Goal: Task Accomplishment & Management: Manage account settings

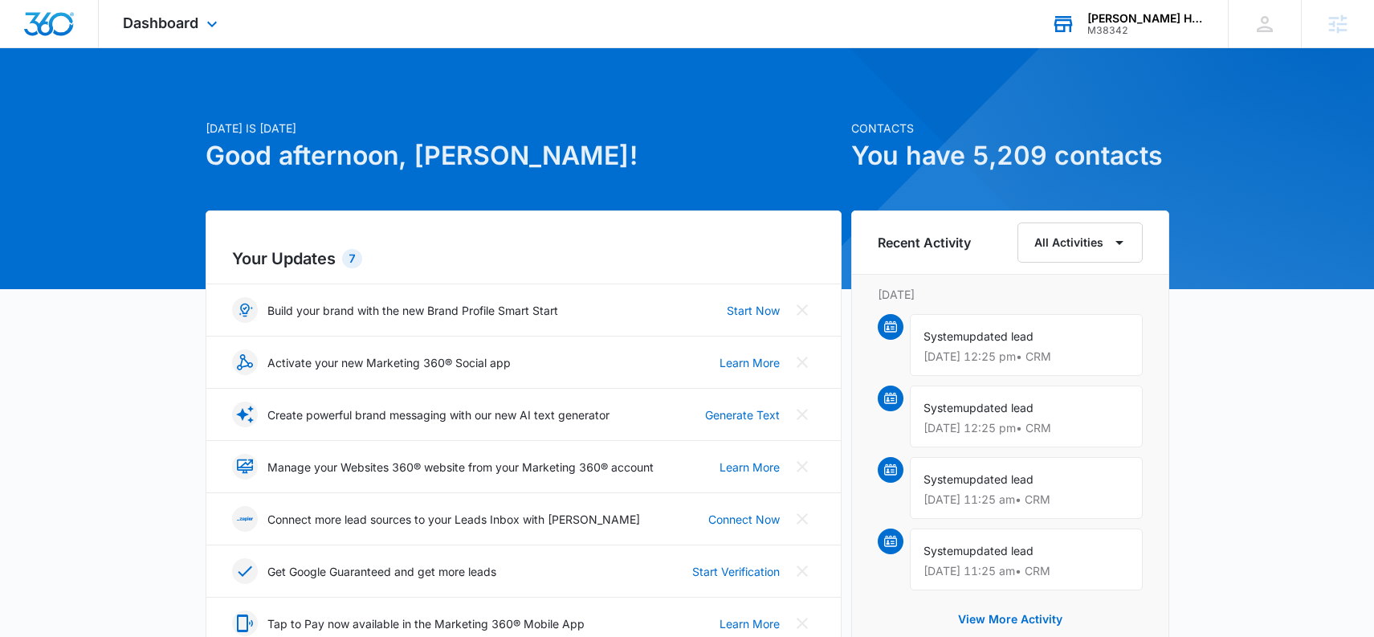
click at [1078, 41] on div "[PERSON_NAME] Heating & Air Conditioning M38342 Your Accounts View All" at bounding box center [1127, 23] width 201 height 47
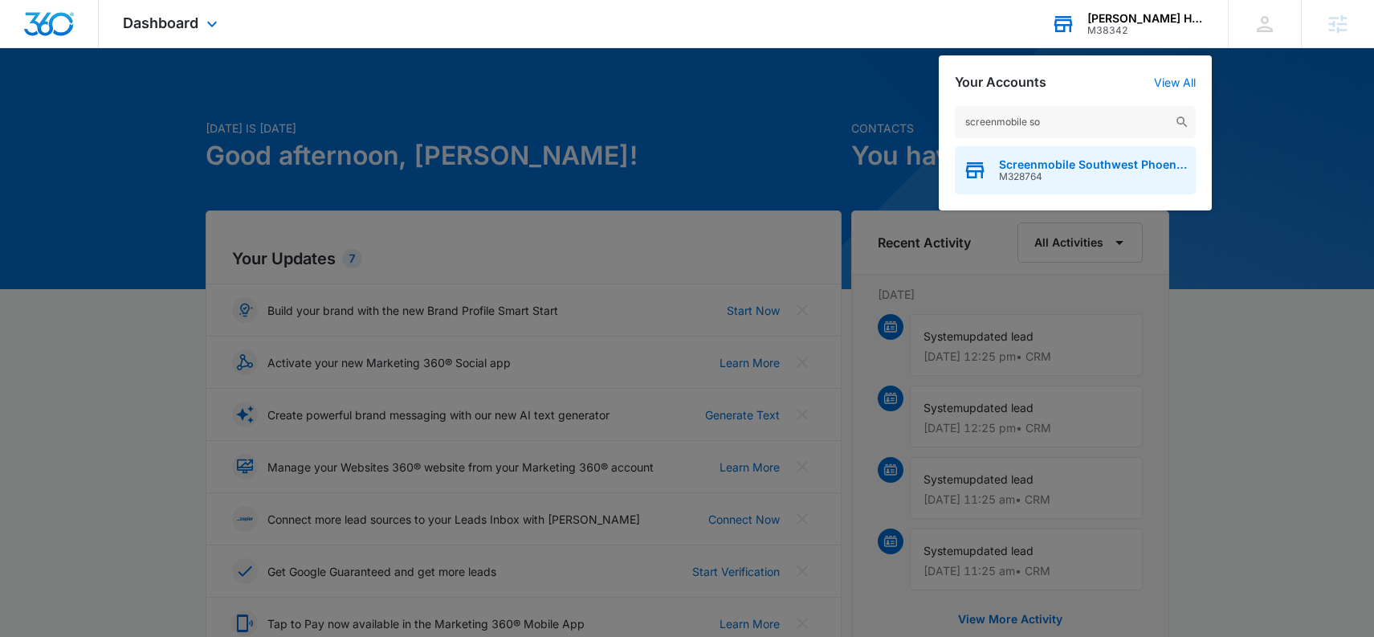
type input "screenmobile so"
click at [1094, 171] on span "M328764" at bounding box center [1093, 176] width 189 height 11
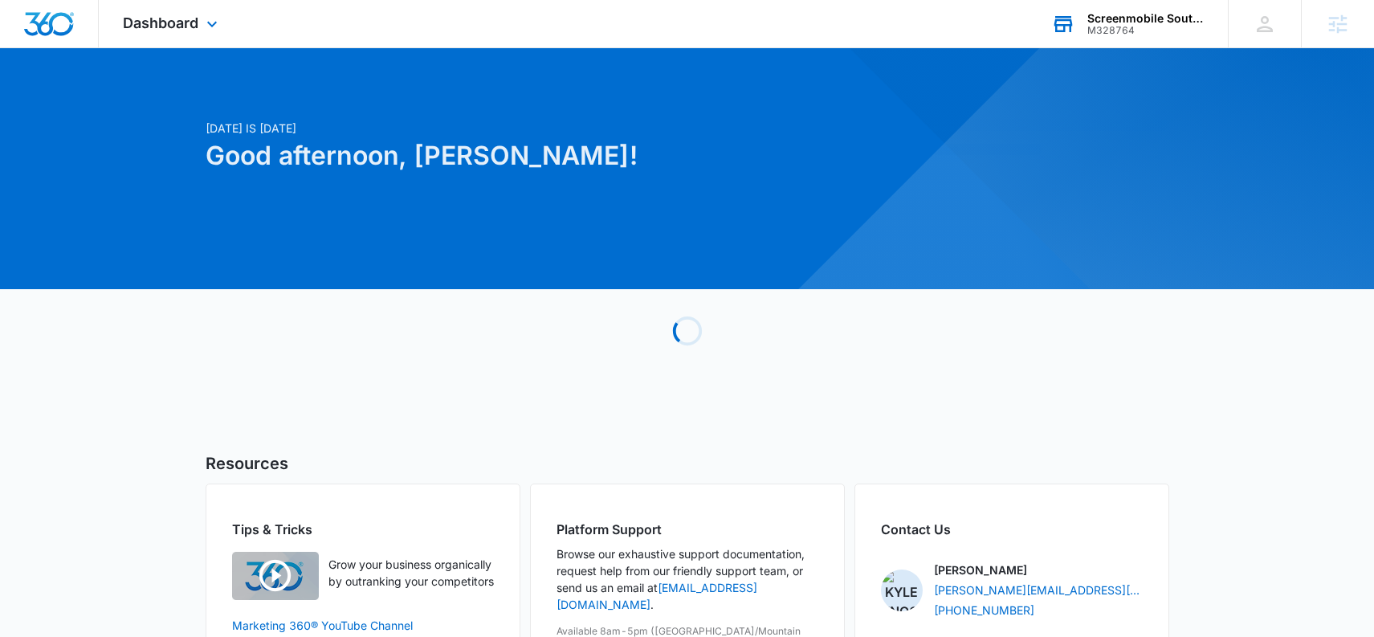
click at [150, 12] on div "Dashboard Apps Reputation Websites Forms CRM Email Social Shop Payments POS Con…" at bounding box center [172, 23] width 147 height 47
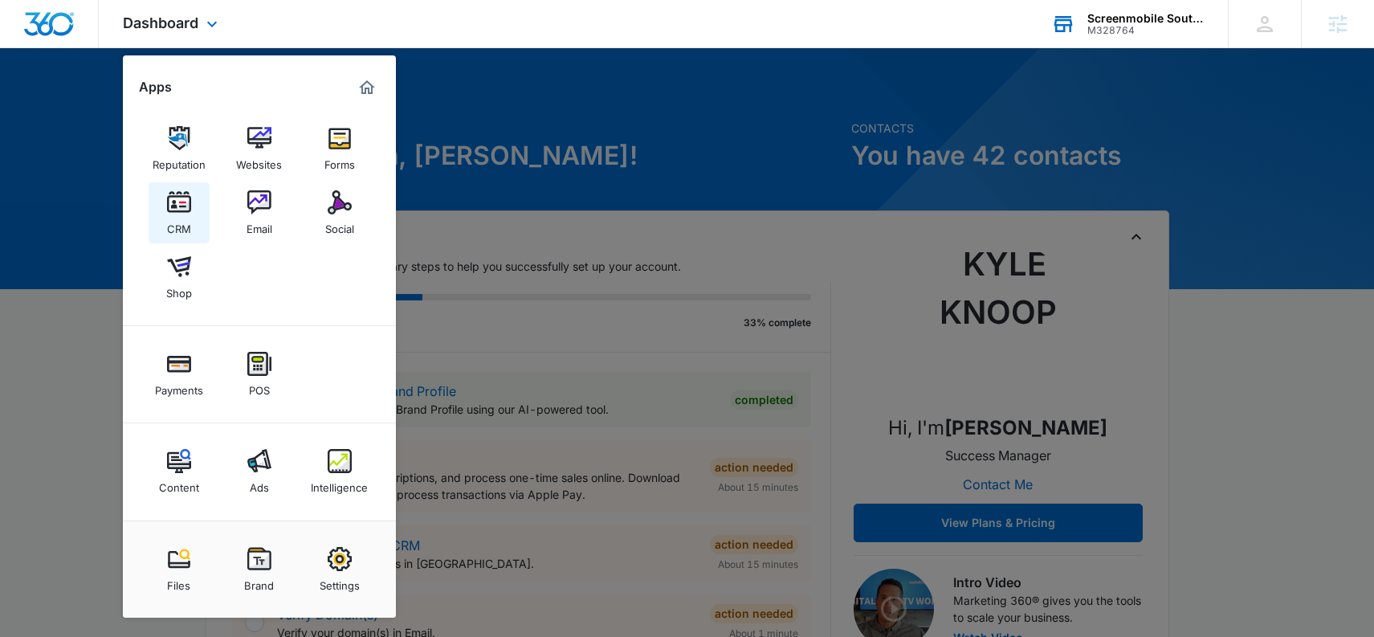
click at [167, 211] on img at bounding box center [179, 202] width 24 height 24
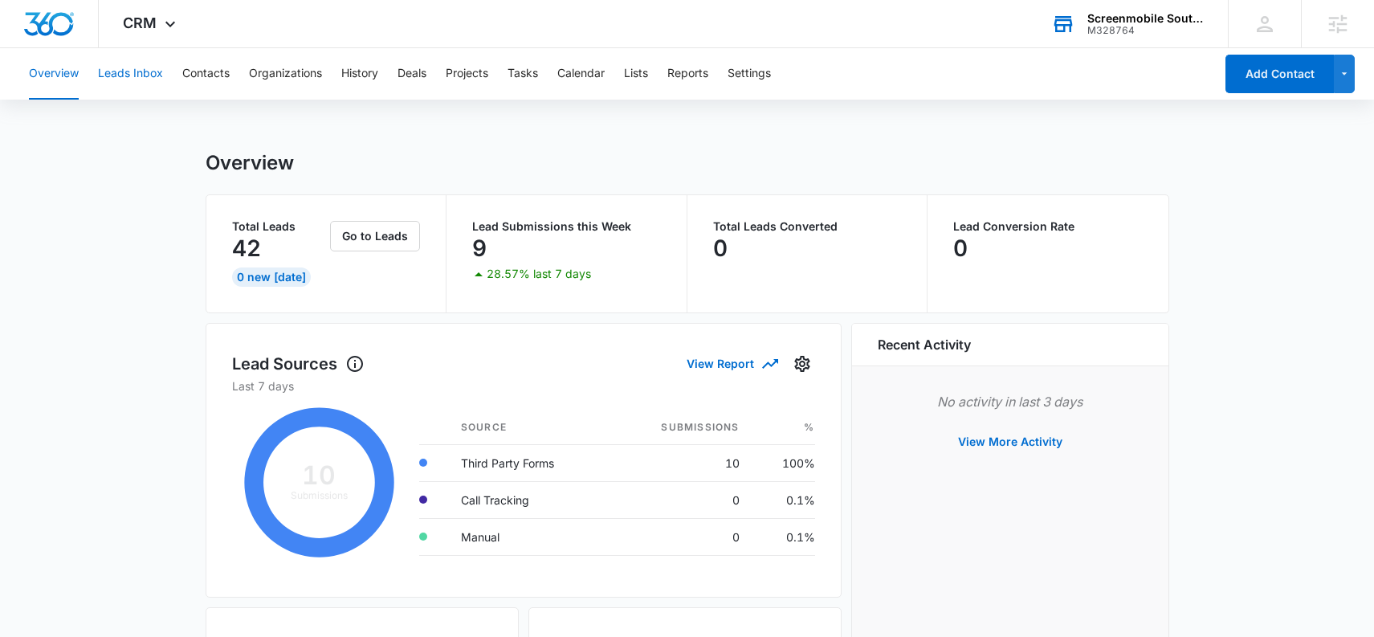
click at [155, 71] on button "Leads Inbox" at bounding box center [130, 73] width 65 height 51
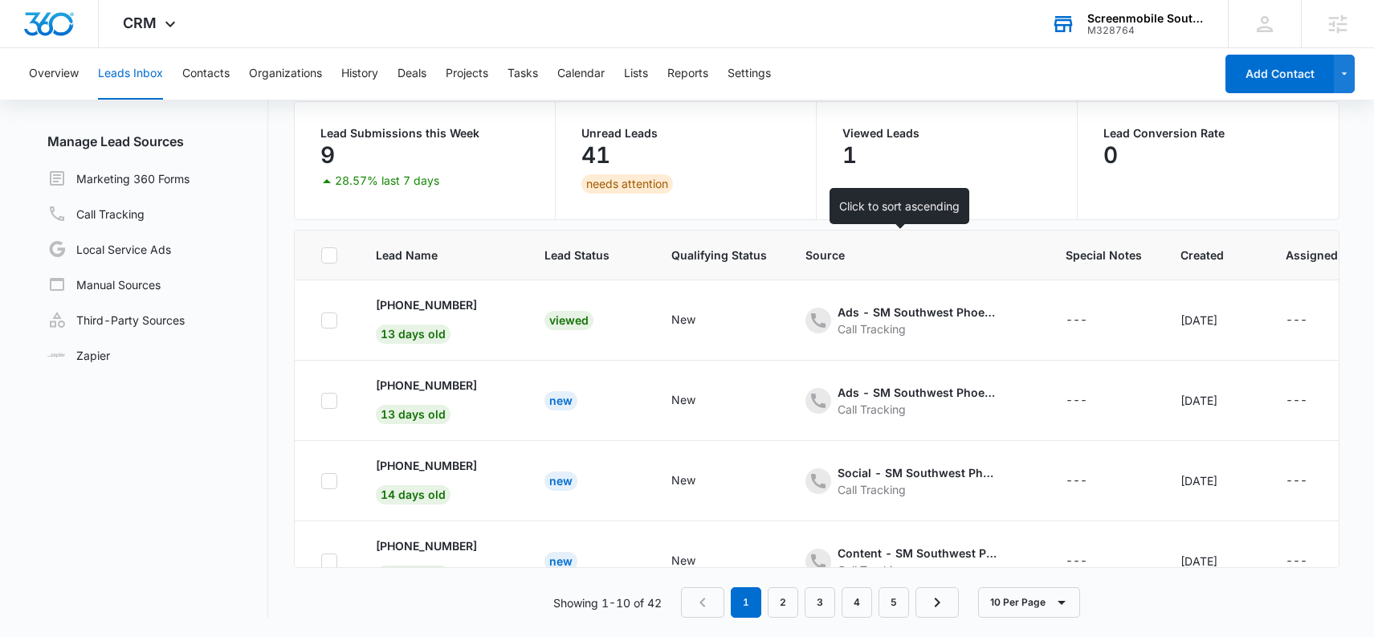
scroll to position [54, 0]
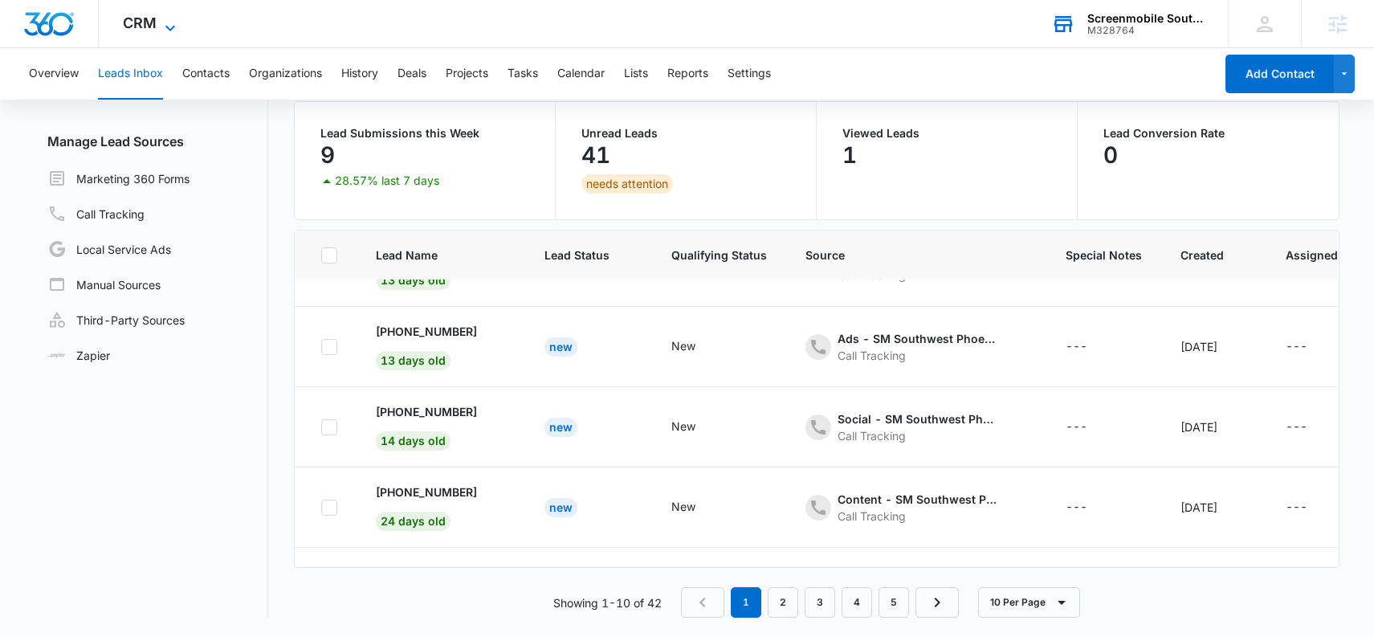
click at [135, 27] on span "CRM" at bounding box center [140, 22] width 34 height 17
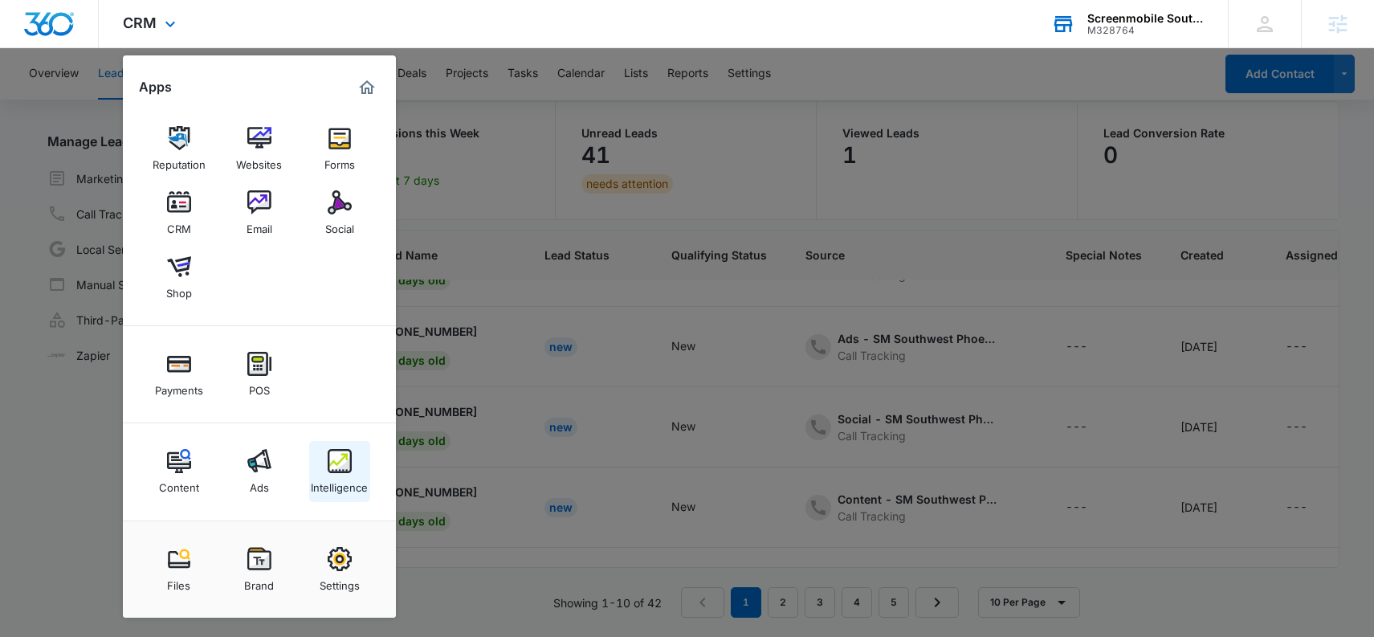
click at [361, 459] on link "Intelligence" at bounding box center [339, 471] width 61 height 61
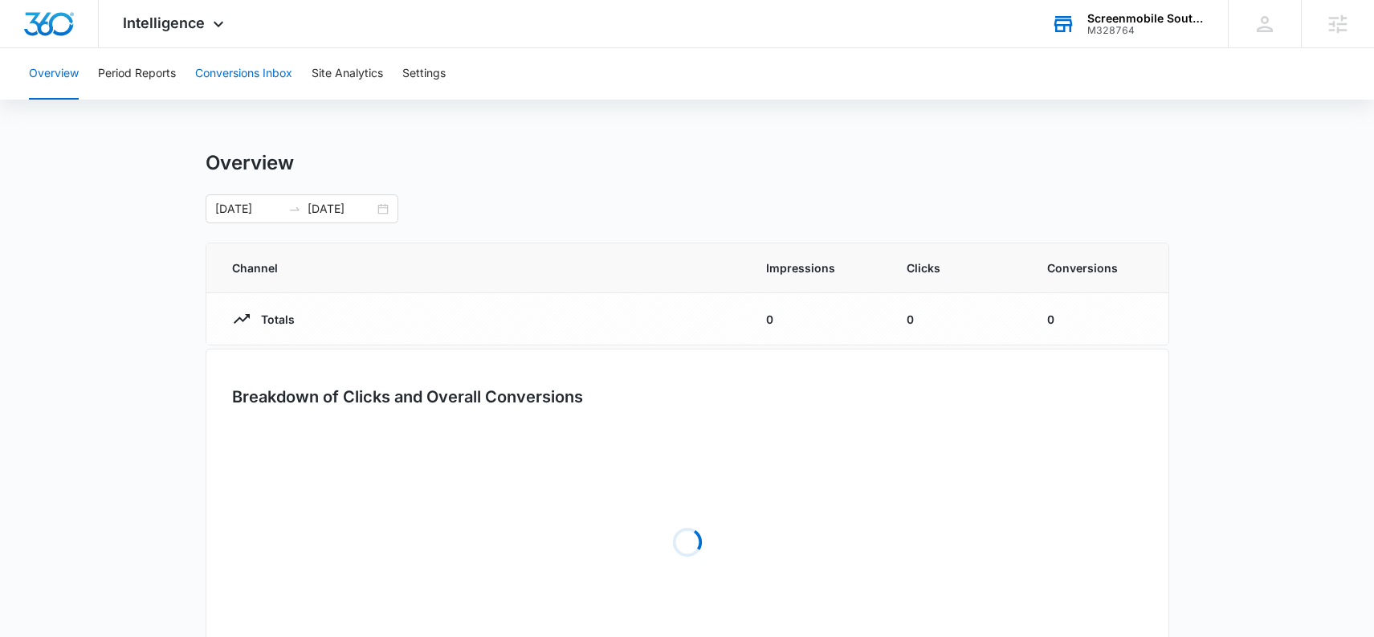
click at [231, 76] on button "Conversions Inbox" at bounding box center [243, 73] width 97 height 51
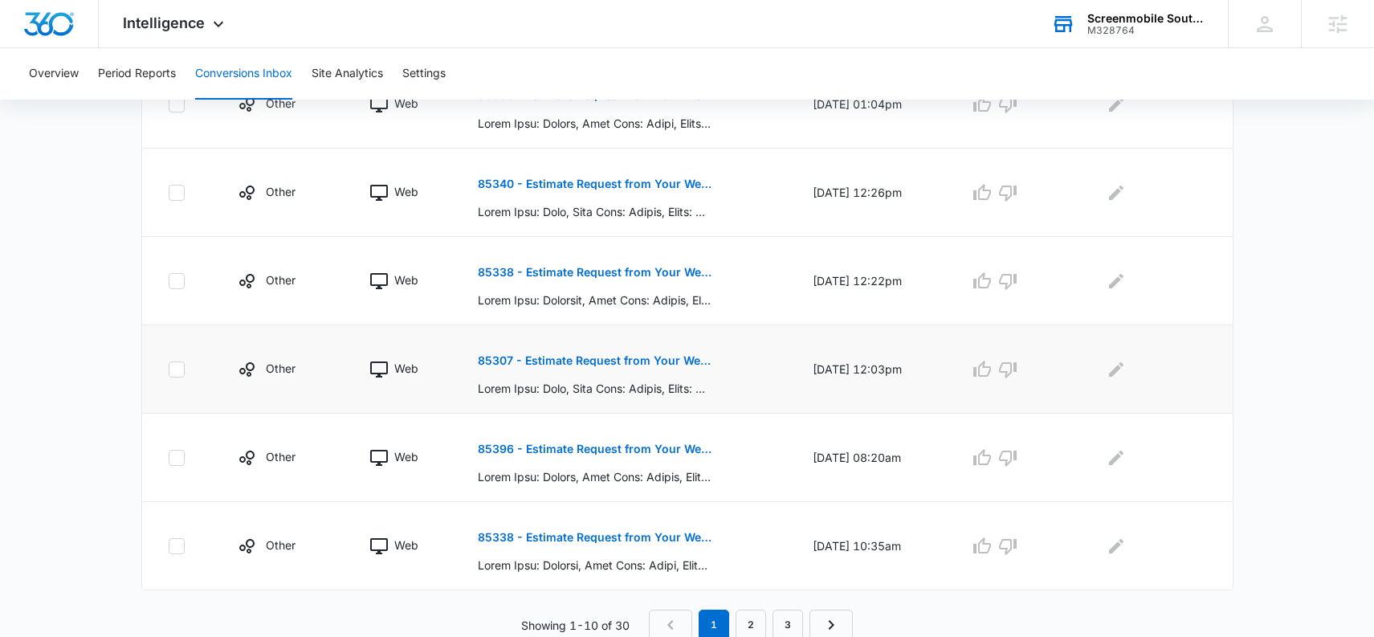
scroll to position [802, 0]
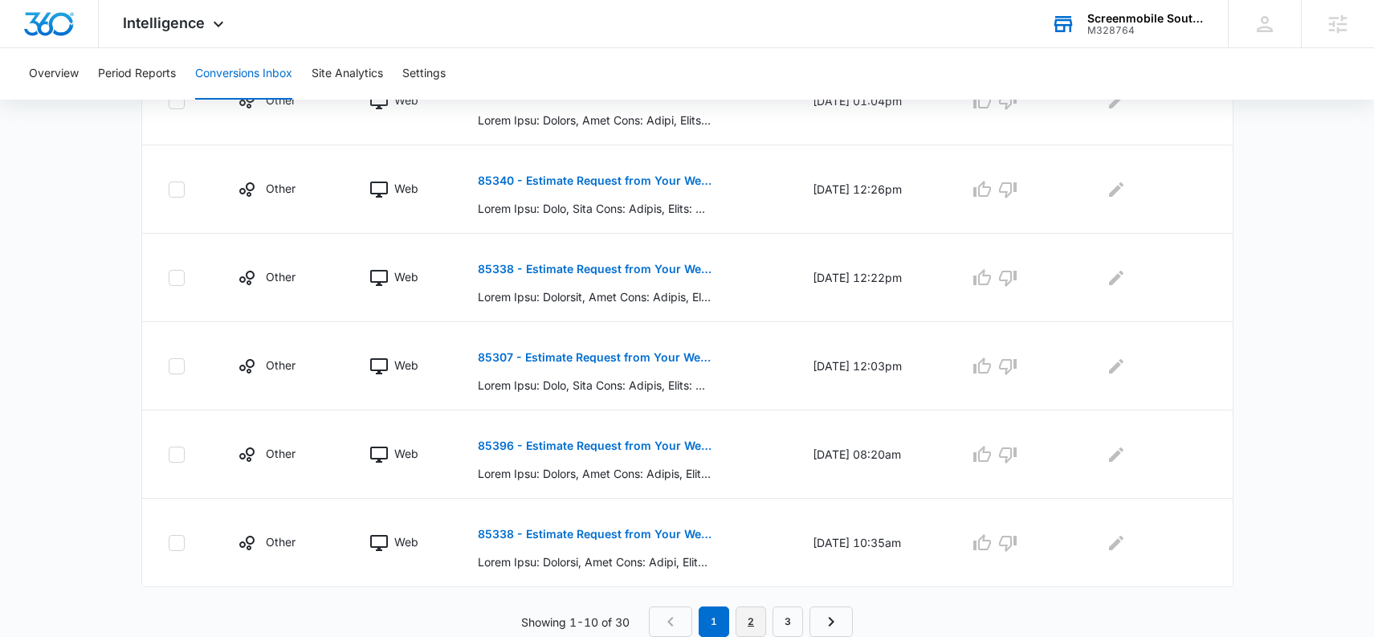
click at [752, 629] on link "2" at bounding box center [751, 621] width 31 height 31
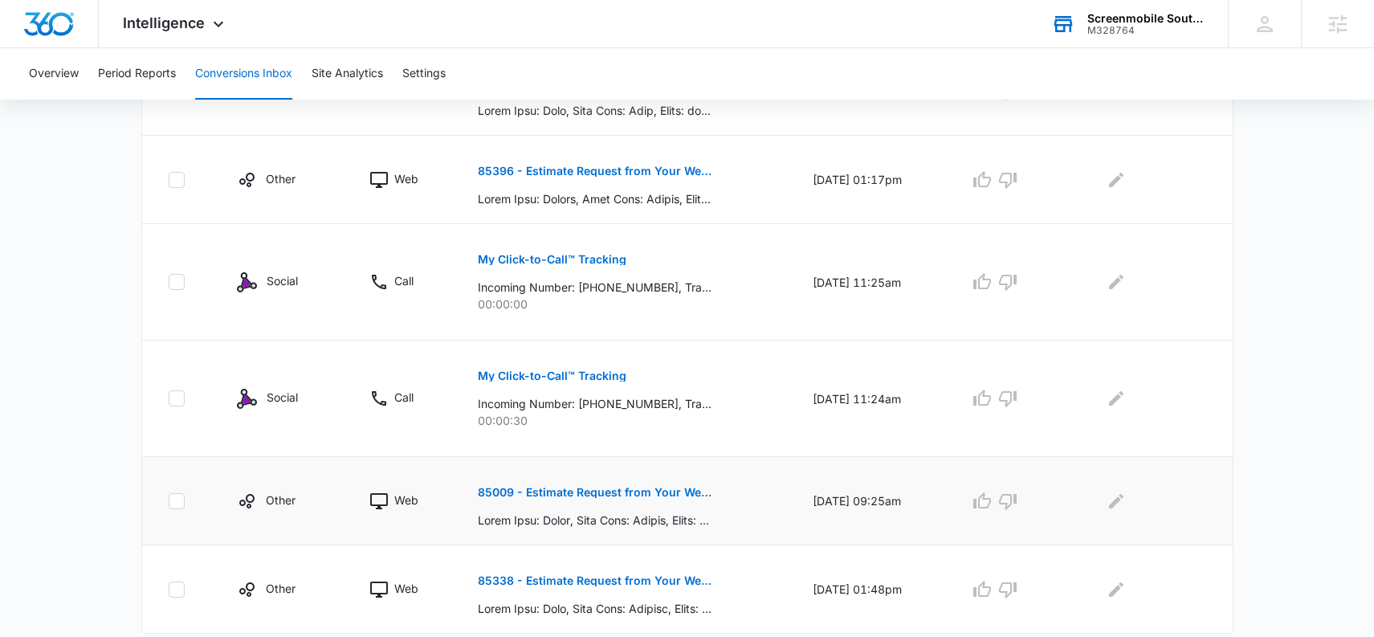
scroll to position [915, 0]
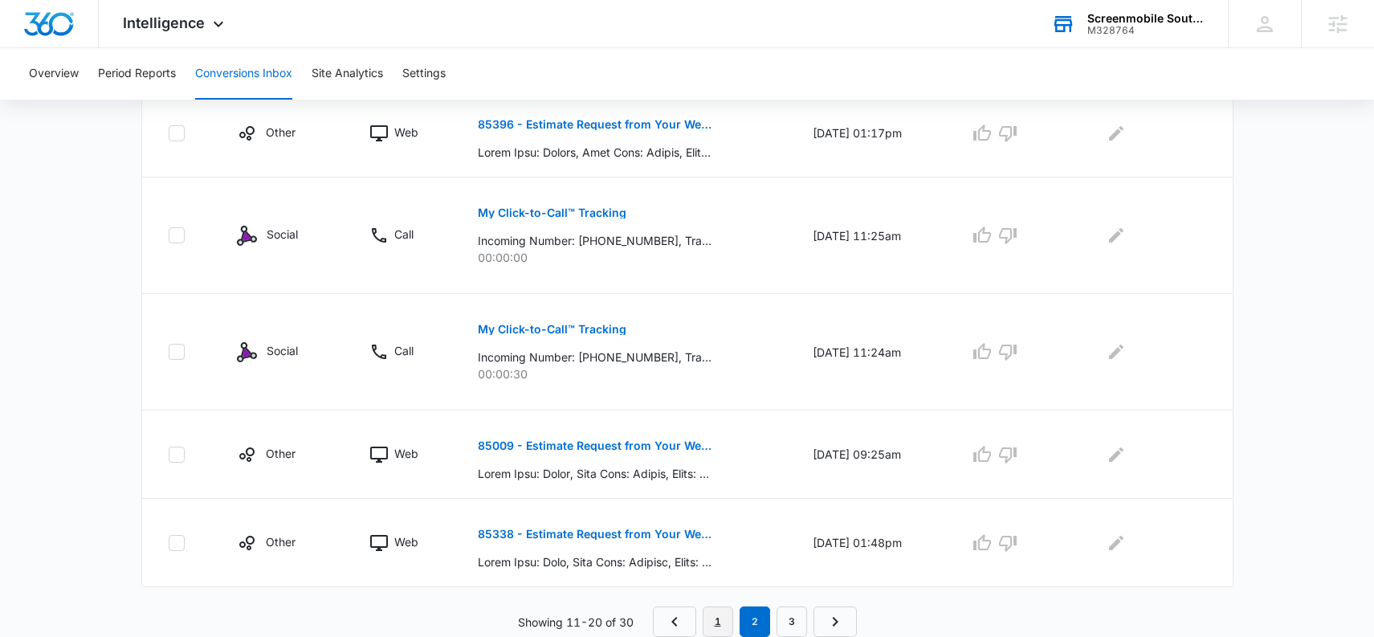
click at [716, 618] on link "1" at bounding box center [718, 621] width 31 height 31
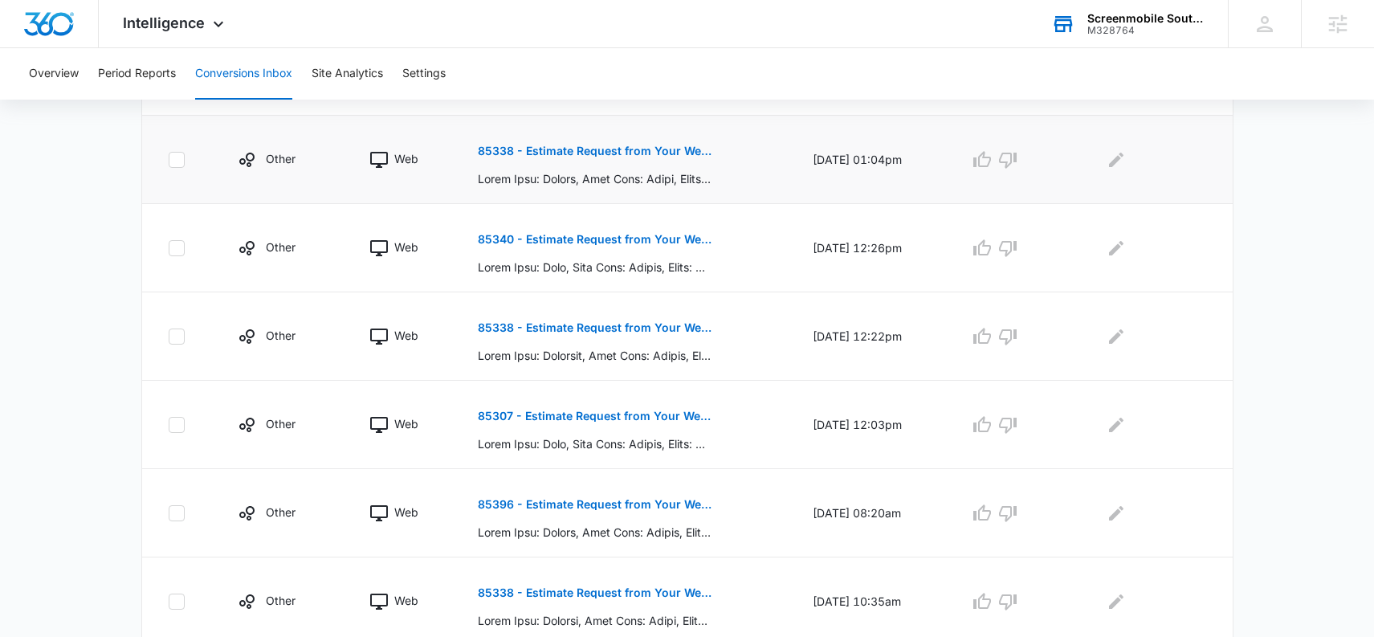
scroll to position [802, 0]
